Goal: Task Accomplishment & Management: Use online tool/utility

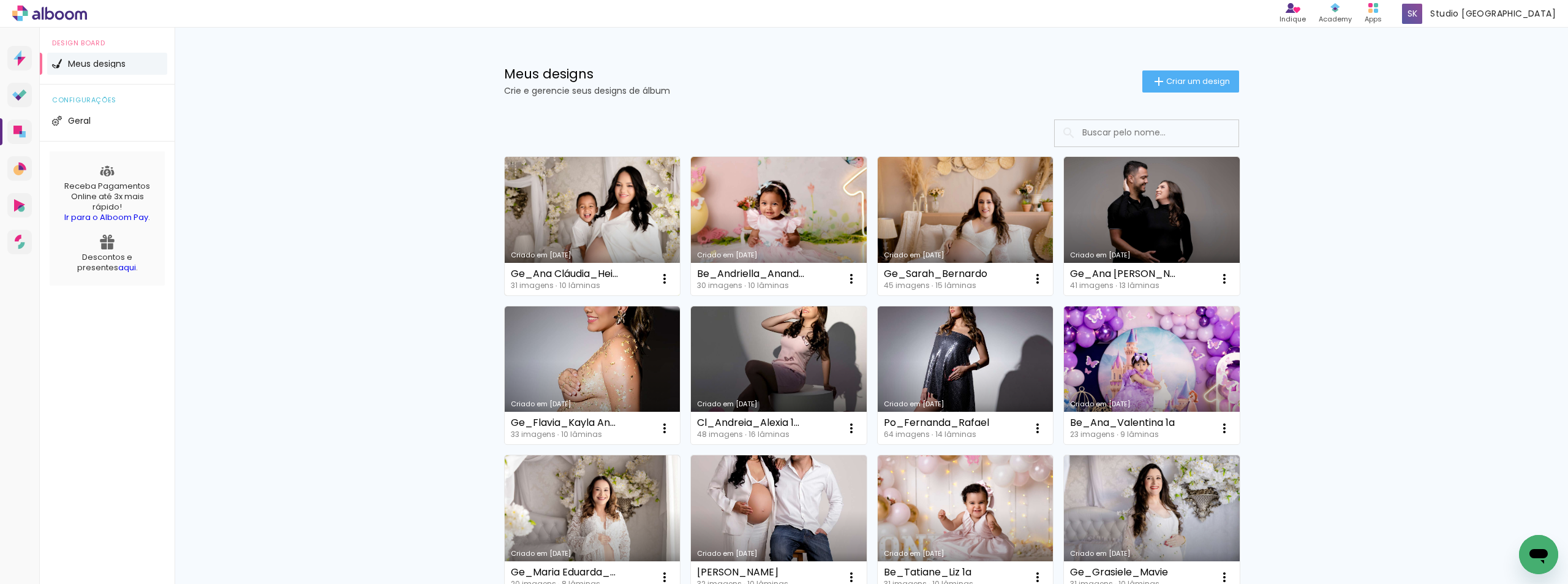
click at [574, 214] on link "Criado em [DATE]" at bounding box center [592, 226] width 176 height 138
click at [557, 217] on link "Criado em [DATE]" at bounding box center [592, 226] width 176 height 138
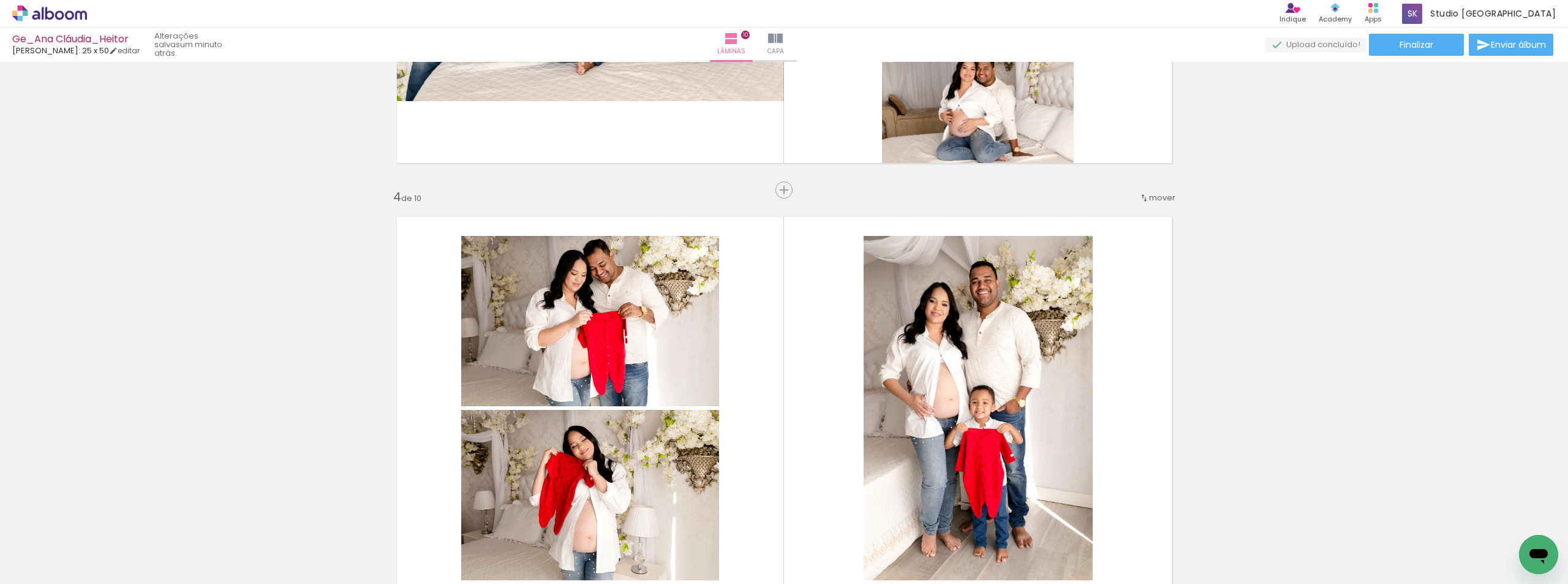
scroll to position [1347, 0]
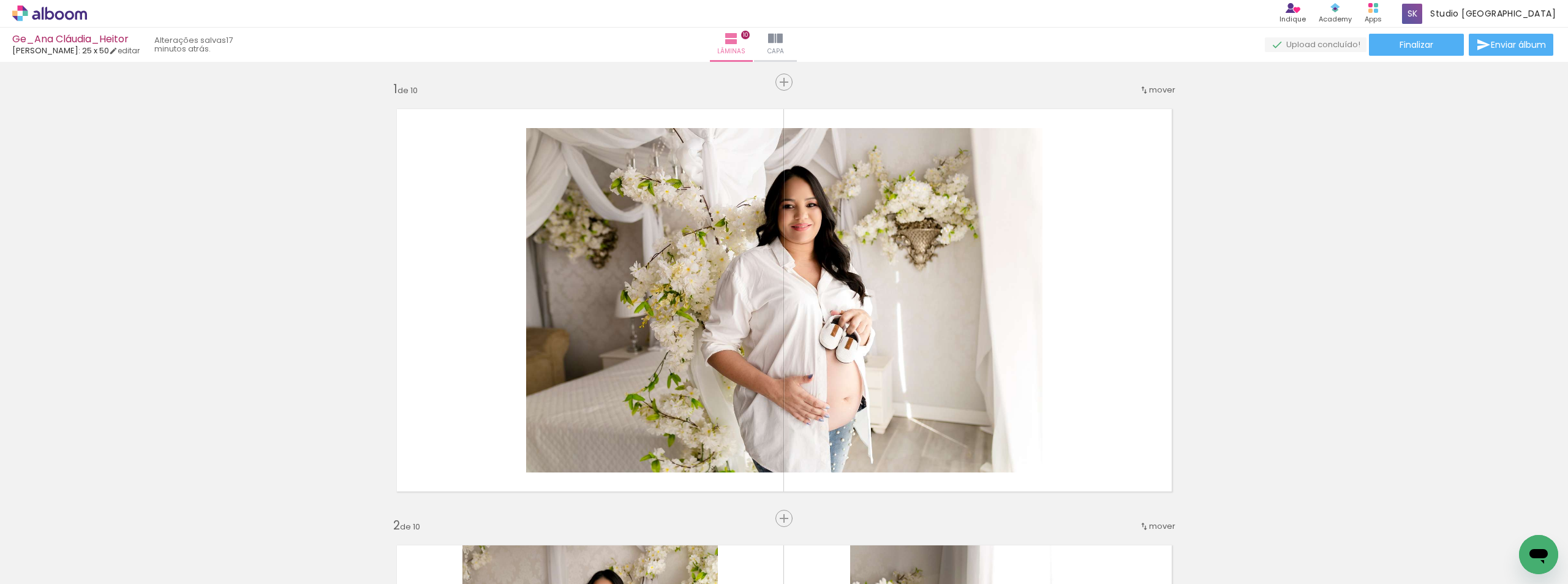
scroll to position [1347, 0]
